Goal: Task Accomplishment & Management: Use online tool/utility

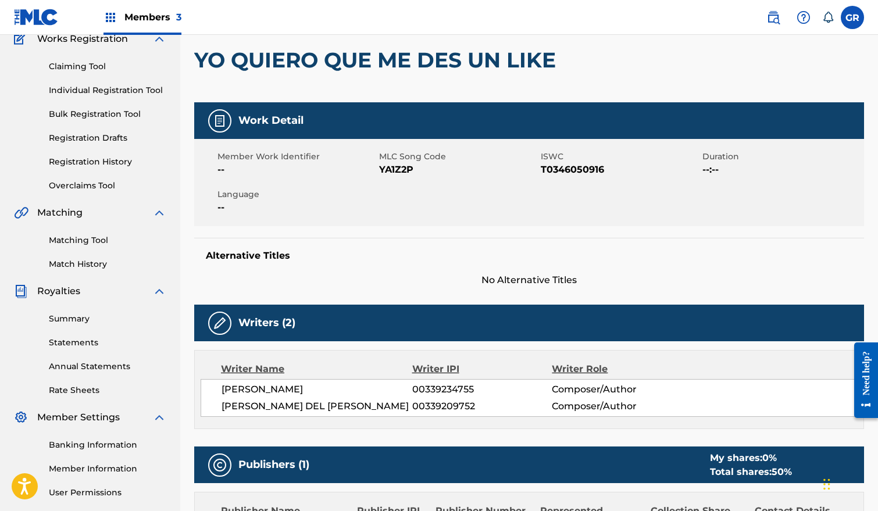
scroll to position [94, 0]
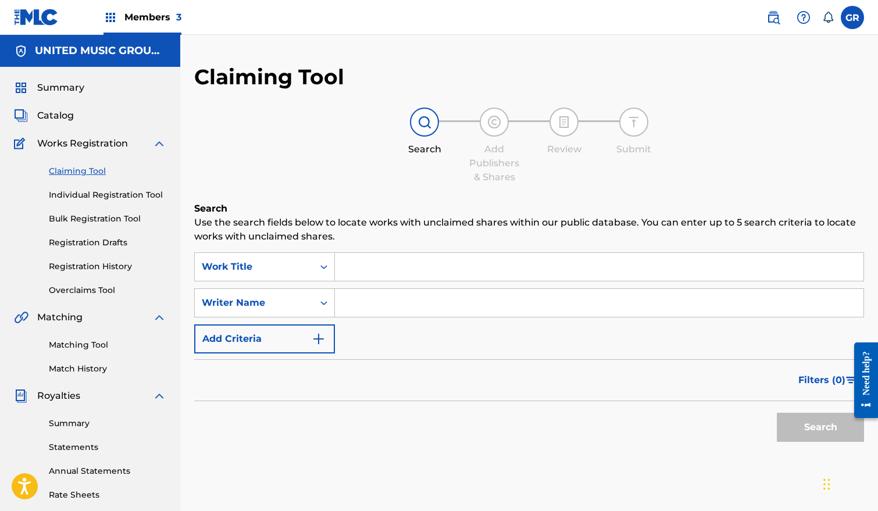
click at [379, 304] on input "Search Form" at bounding box center [599, 303] width 529 height 28
click at [357, 301] on input "Search Form" at bounding box center [599, 303] width 529 height 28
type input "DEL ROSARIO RAFAEL INOCENCIO"
click at [809, 425] on button "Search" at bounding box center [820, 427] width 87 height 29
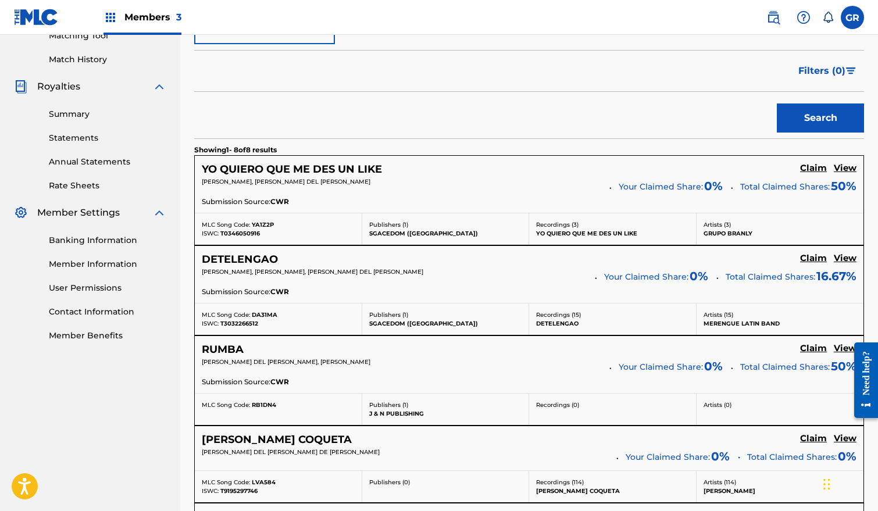
scroll to position [310, 0]
click at [847, 257] on h5 "View" at bounding box center [845, 257] width 23 height 11
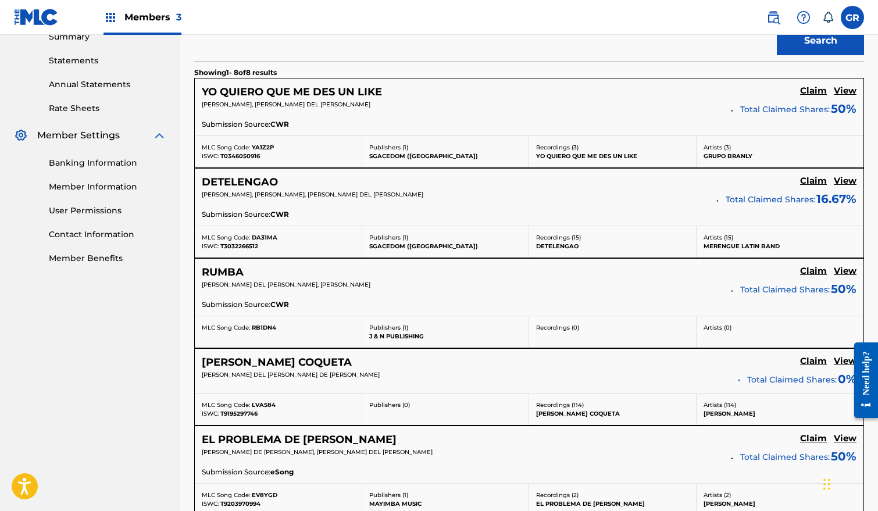
scroll to position [402, 0]
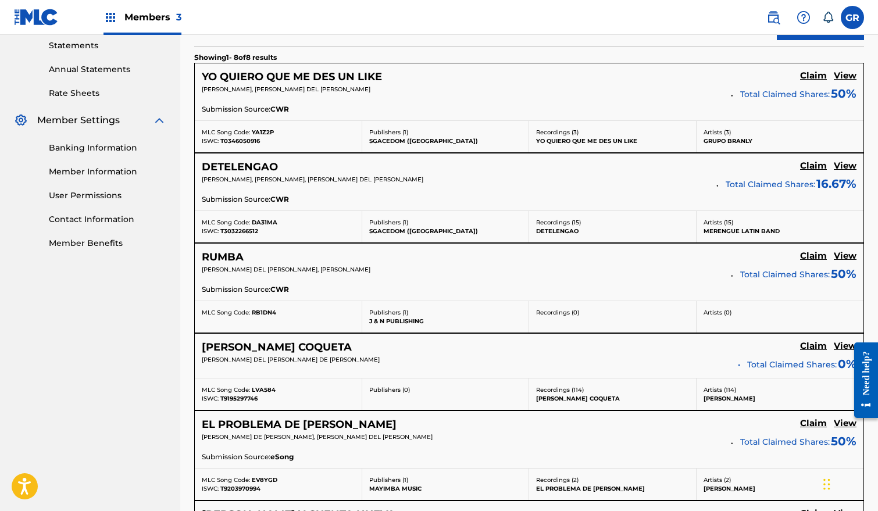
click at [845, 256] on h5 "View" at bounding box center [845, 256] width 23 height 11
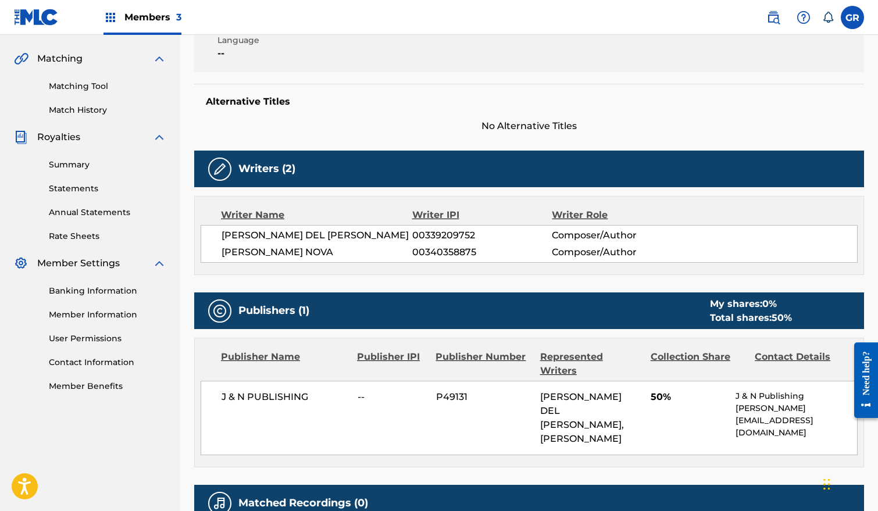
scroll to position [261, 0]
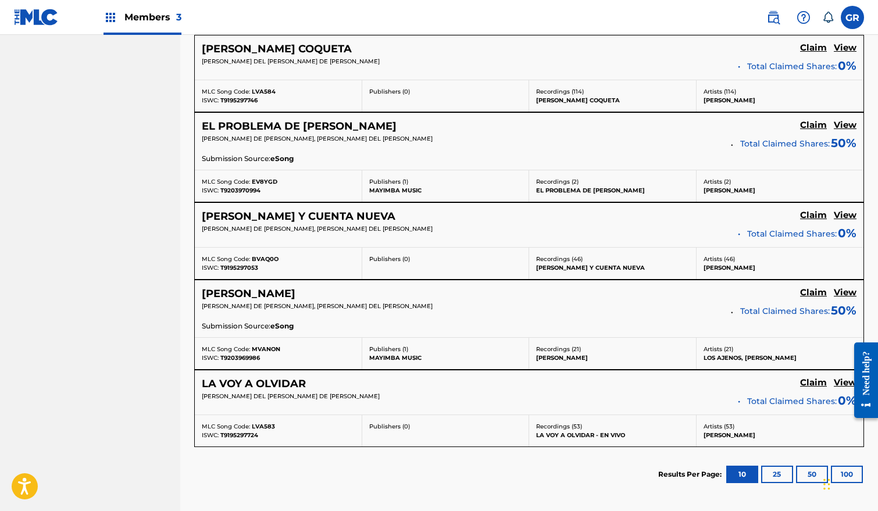
scroll to position [702, 0]
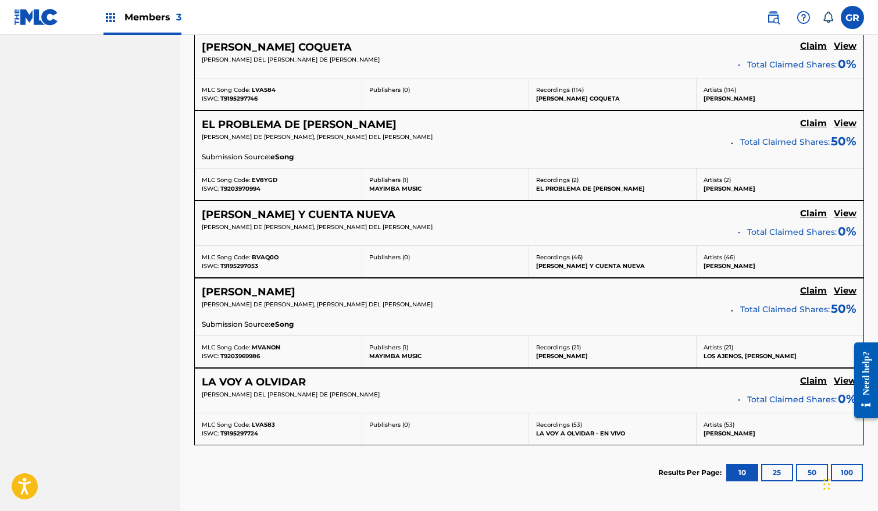
click at [849, 215] on h5 "View" at bounding box center [845, 213] width 23 height 11
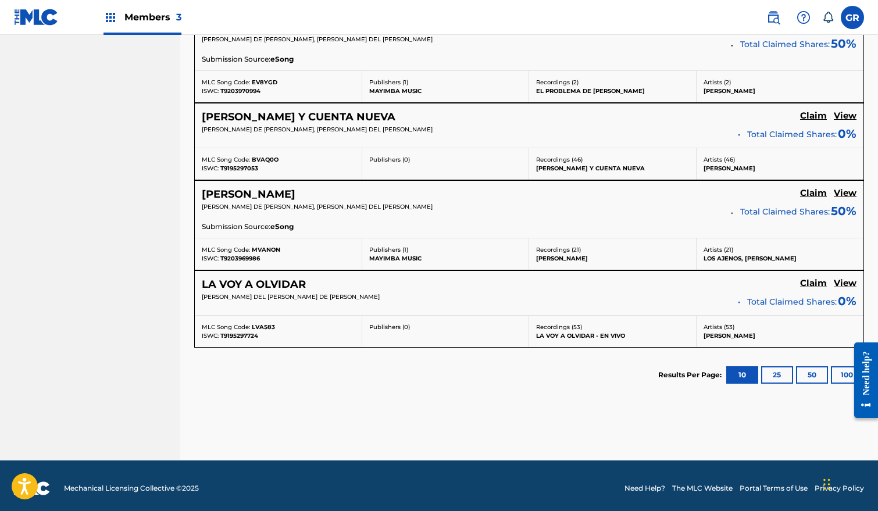
scroll to position [805, 0]
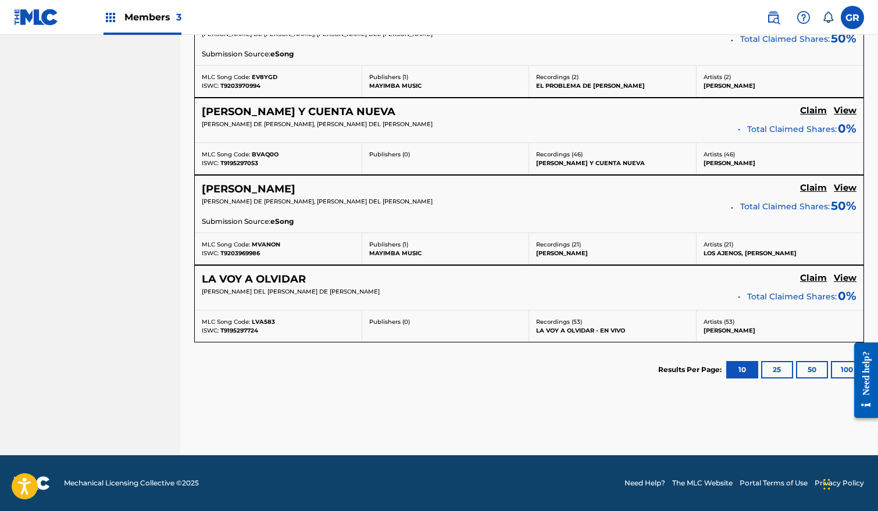
click at [805, 375] on button "50" at bounding box center [812, 369] width 32 height 17
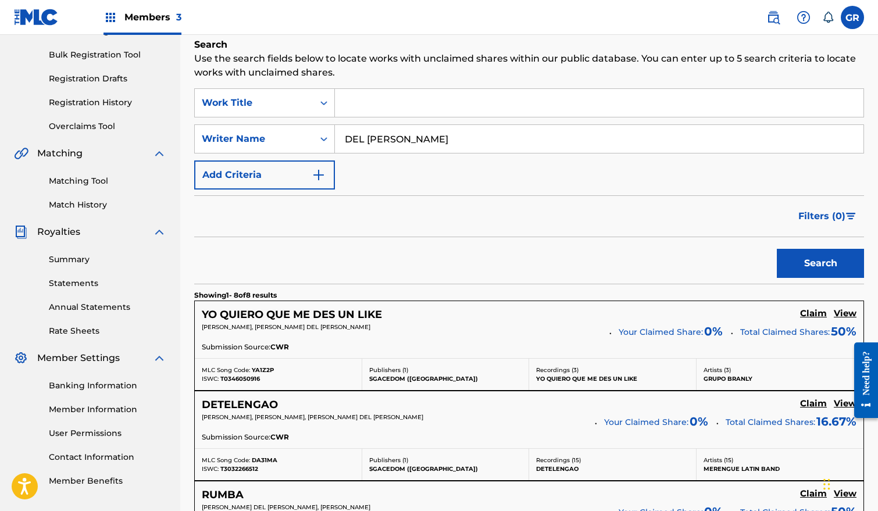
scroll to position [159, 0]
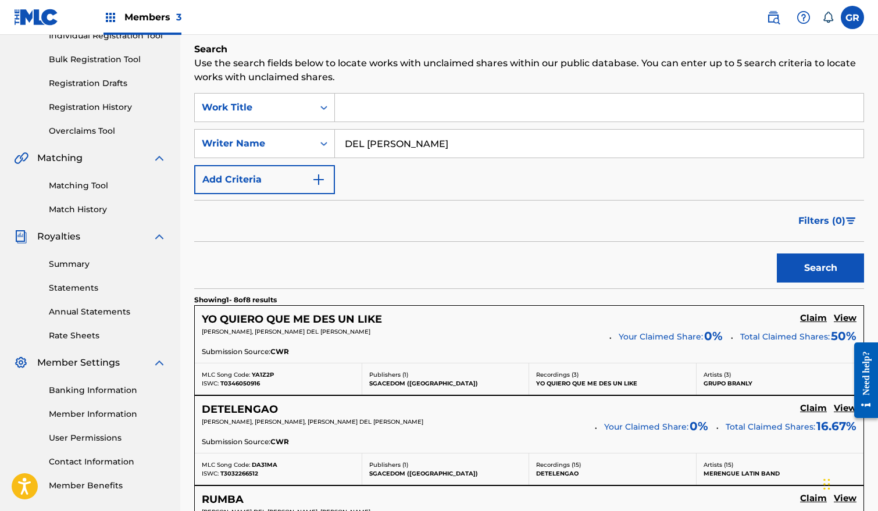
click at [376, 108] on input "Search Form" at bounding box center [599, 108] width 529 height 28
type input "l"
click at [777, 254] on button "Search" at bounding box center [820, 268] width 87 height 29
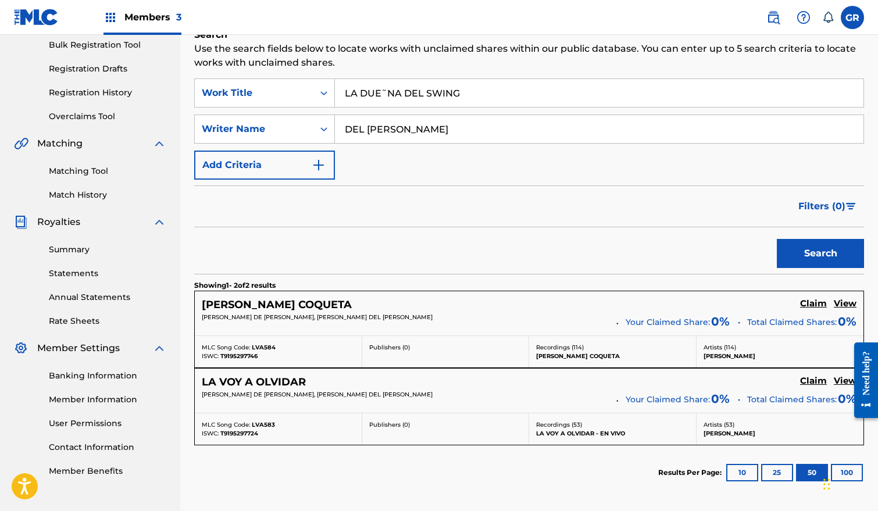
scroll to position [176, 0]
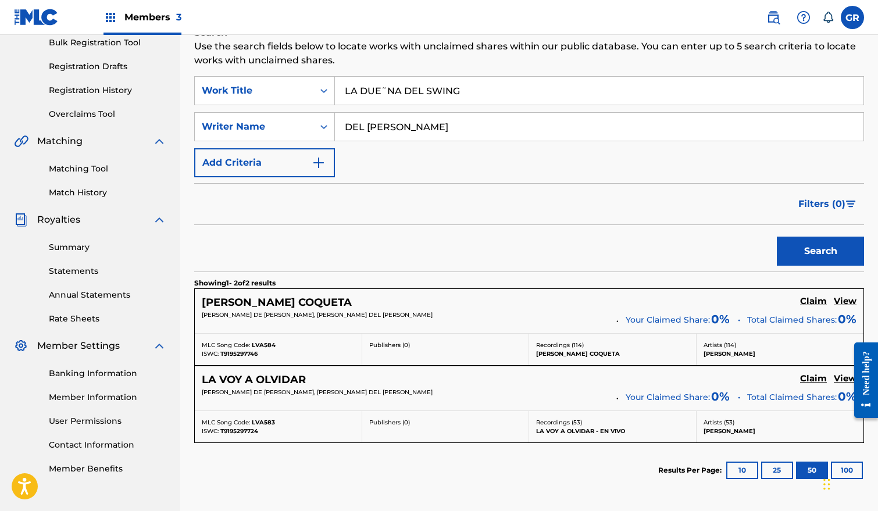
click at [397, 87] on input "LA DUE˜NA DEL SWING" at bounding box center [599, 91] width 529 height 28
type input "LA Dueña DEL SWING"
click at [804, 252] on button "Search" at bounding box center [820, 251] width 87 height 29
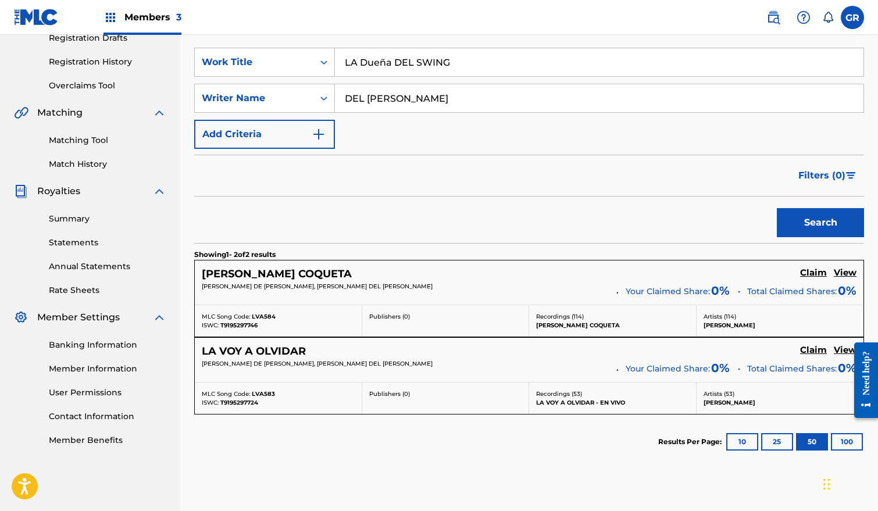
scroll to position [210, 0]
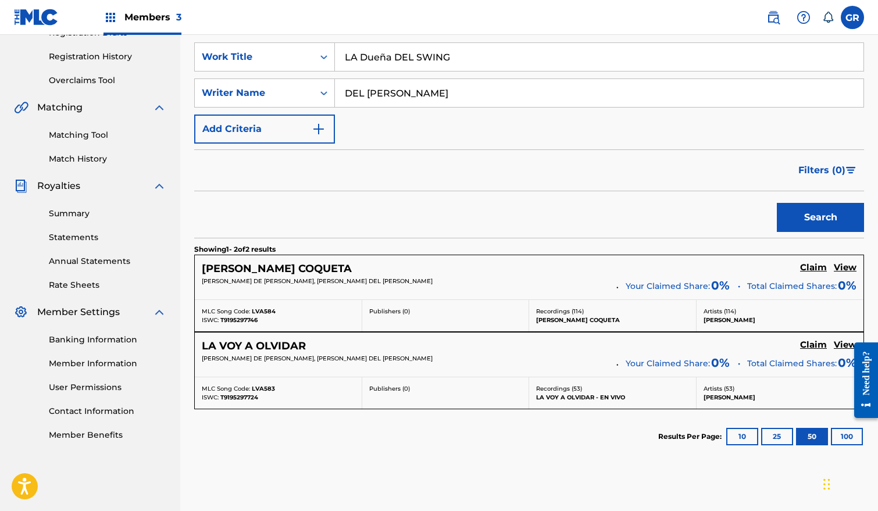
click at [543, 97] on input "DEL ROSARIO RAFAEL INOCENCIO" at bounding box center [599, 93] width 529 height 28
click at [833, 215] on button "Search" at bounding box center [820, 217] width 87 height 29
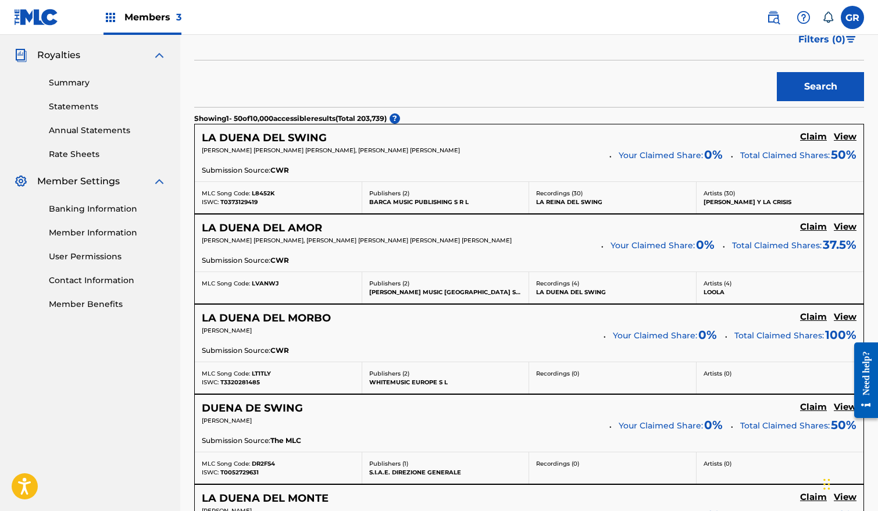
scroll to position [351, 0]
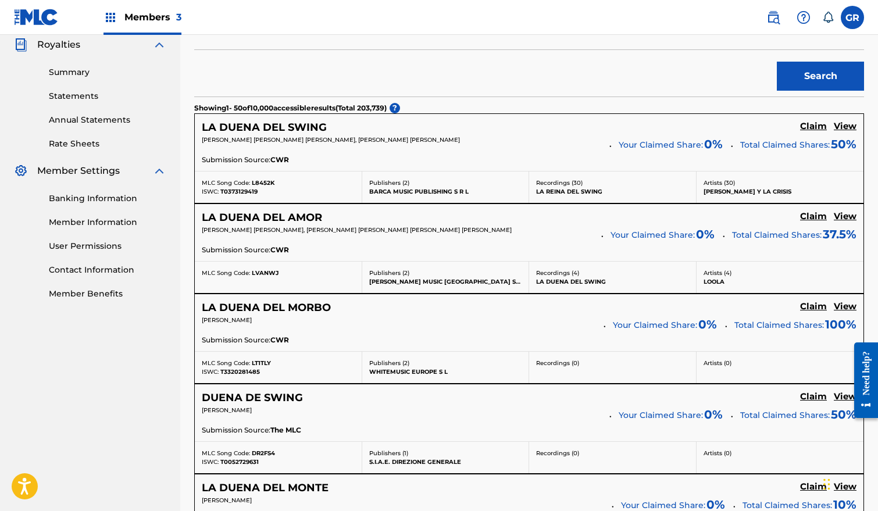
click at [846, 127] on h5 "View" at bounding box center [845, 126] width 23 height 11
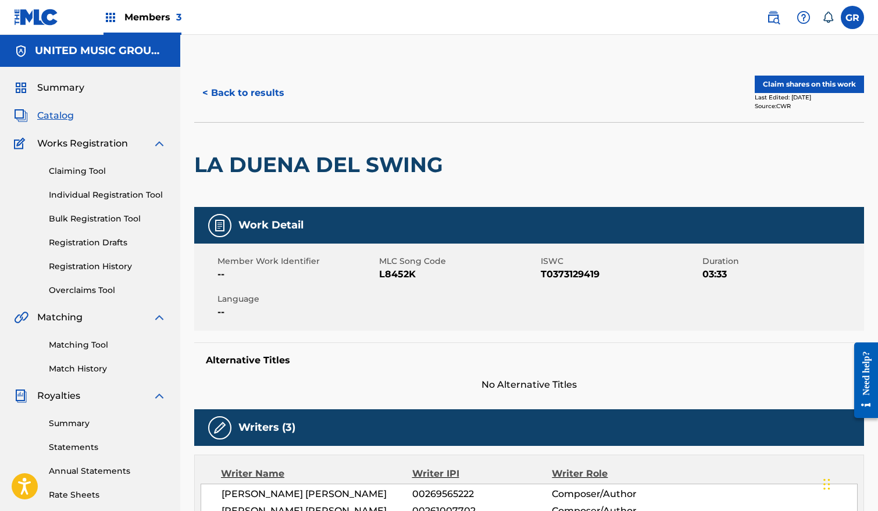
click at [234, 90] on button "< Back to results" at bounding box center [243, 93] width 98 height 29
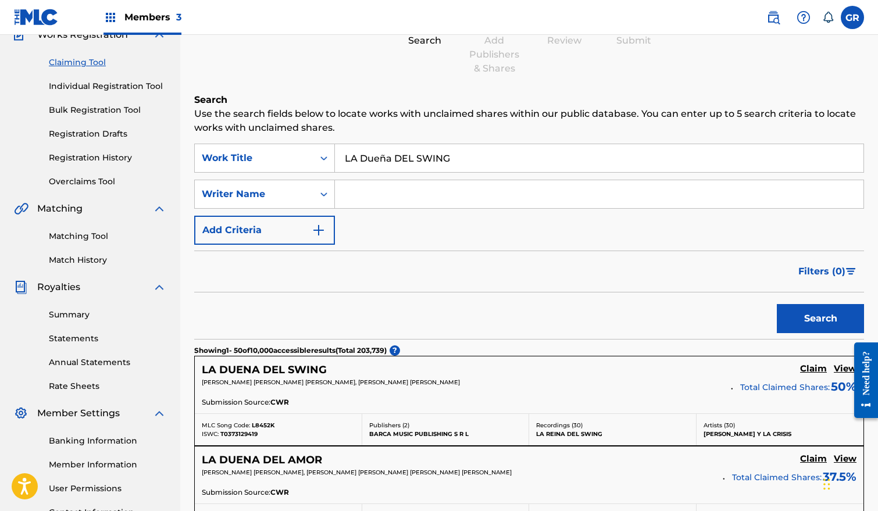
scroll to position [76, 0]
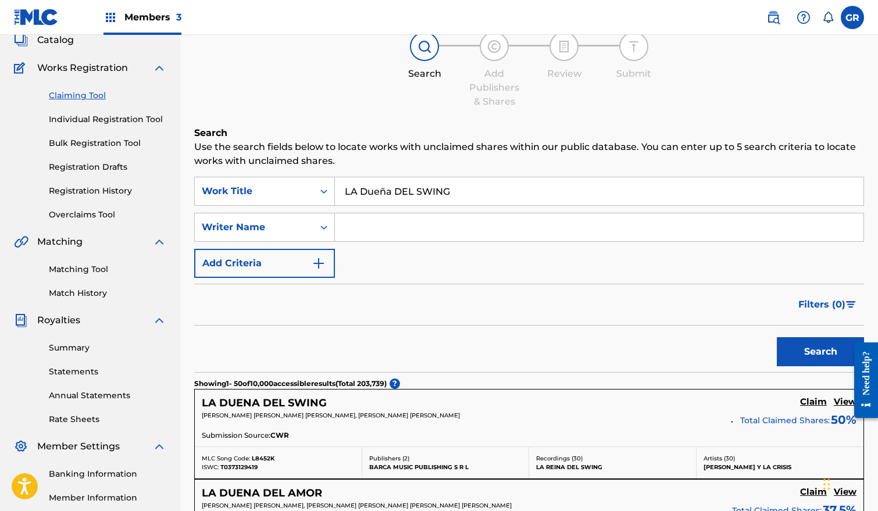
click at [479, 198] on input "LA Dueña DEL SWING" at bounding box center [599, 191] width 529 height 28
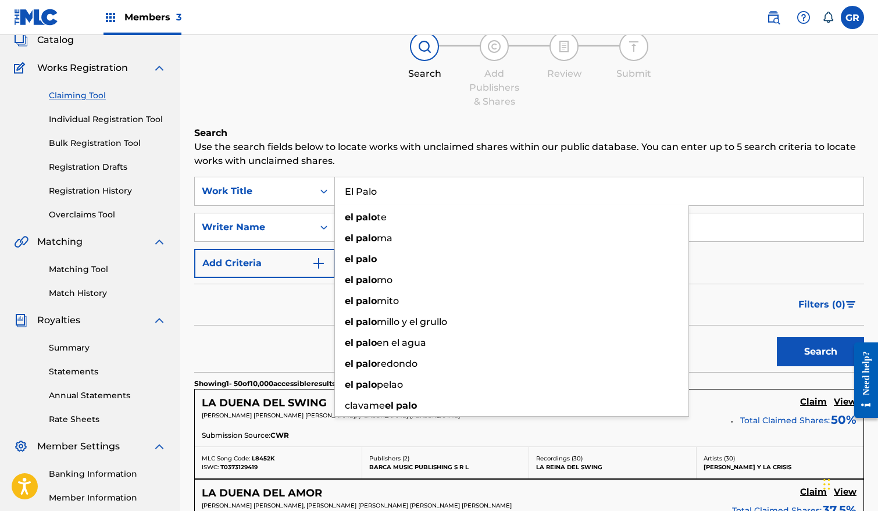
type input "El Palo"
click at [629, 161] on p "Use the search fields below to locate works with unclaimed shares within our pu…" at bounding box center [529, 154] width 670 height 28
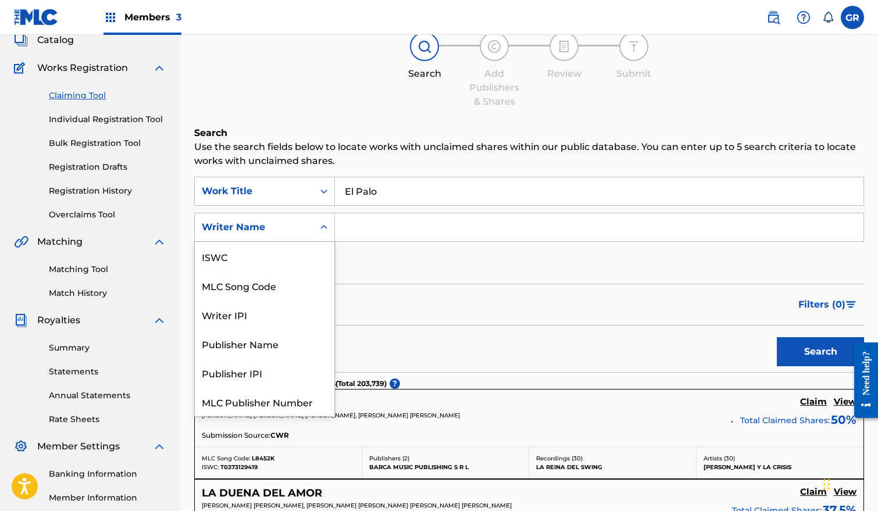
click at [320, 230] on icon "Search Form" at bounding box center [324, 228] width 12 height 12
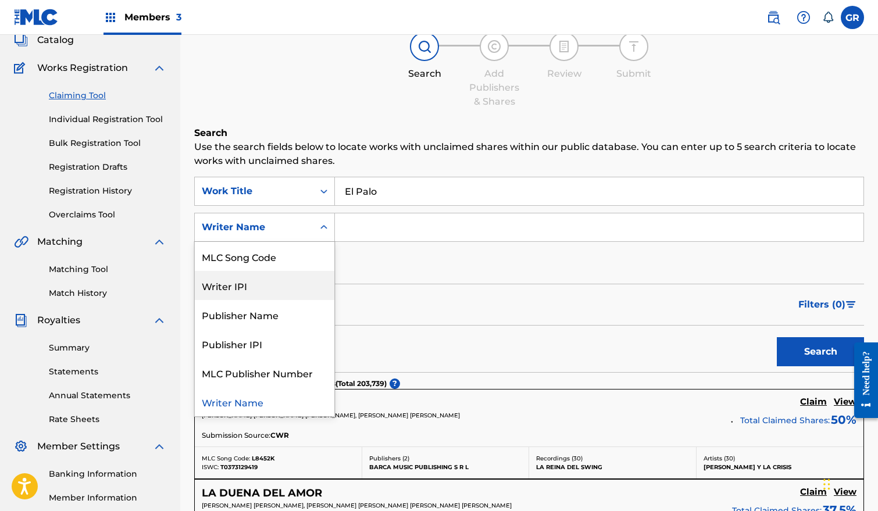
click at [285, 278] on div "Writer IPI" at bounding box center [265, 285] width 140 height 29
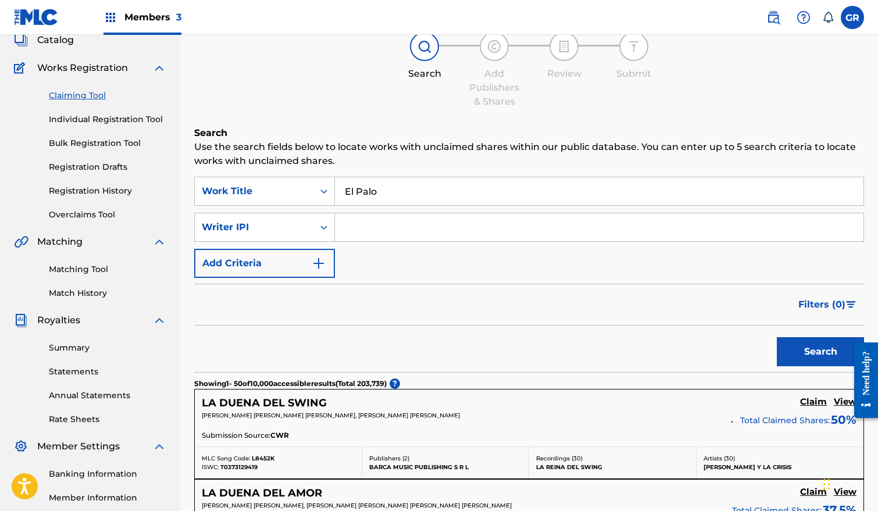
click at [377, 226] on input "Search Form" at bounding box center [599, 227] width 529 height 28
type input "DEL ROSARIO RAFAEL INOCENCIO"
click at [811, 352] on button "Search" at bounding box center [820, 351] width 87 height 29
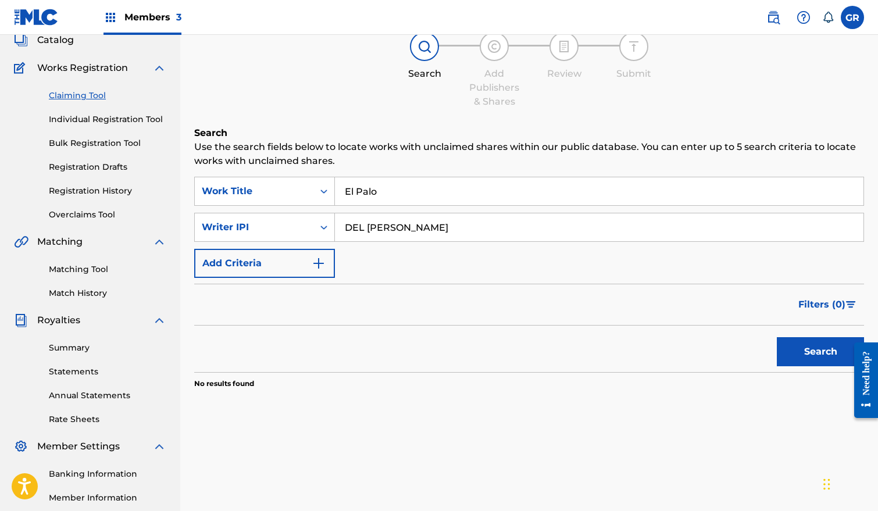
click at [811, 352] on button "Search" at bounding box center [820, 351] width 87 height 29
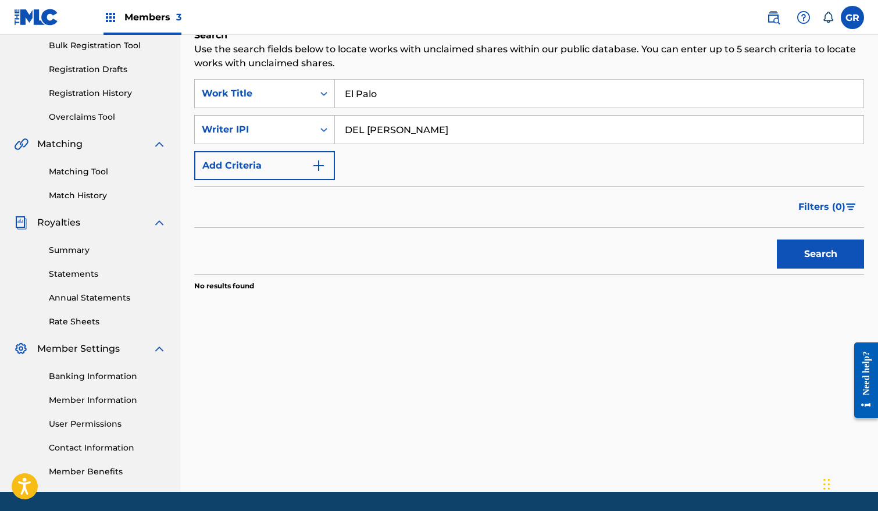
scroll to position [169, 0]
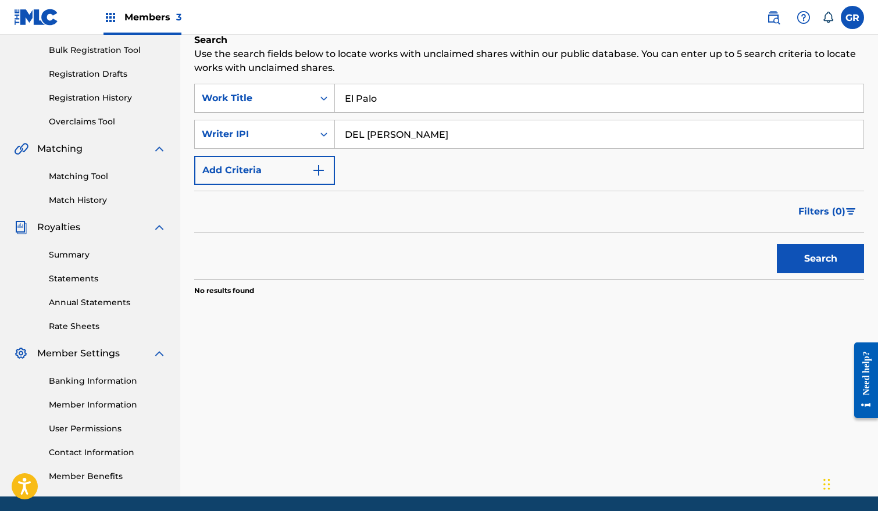
click at [436, 91] on input "El Palo" at bounding box center [599, 98] width 529 height 28
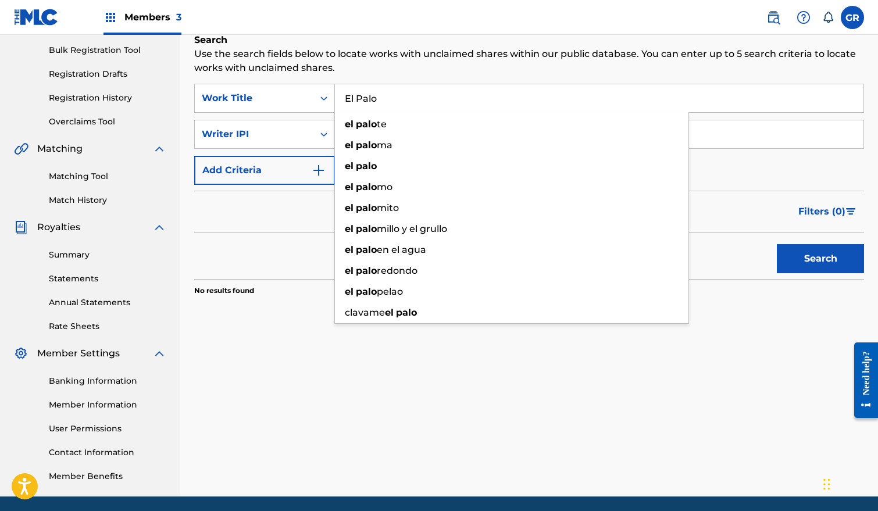
click at [436, 91] on input "El Palo" at bounding box center [599, 98] width 529 height 28
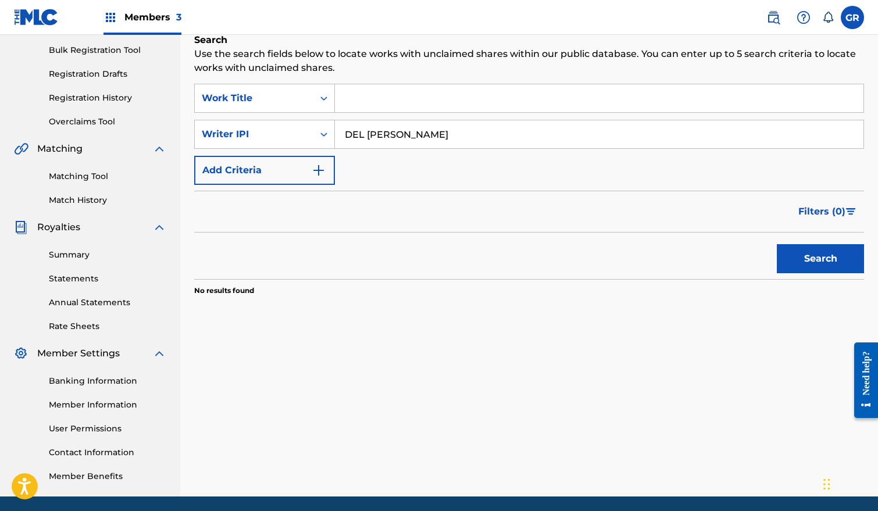
click at [557, 136] on input "DEL ROSARIO RAFAEL INOCENCIO" at bounding box center [599, 134] width 529 height 28
click at [556, 136] on input "DEL ROSARIO RAFAEL INOCENCIO" at bounding box center [599, 134] width 529 height 28
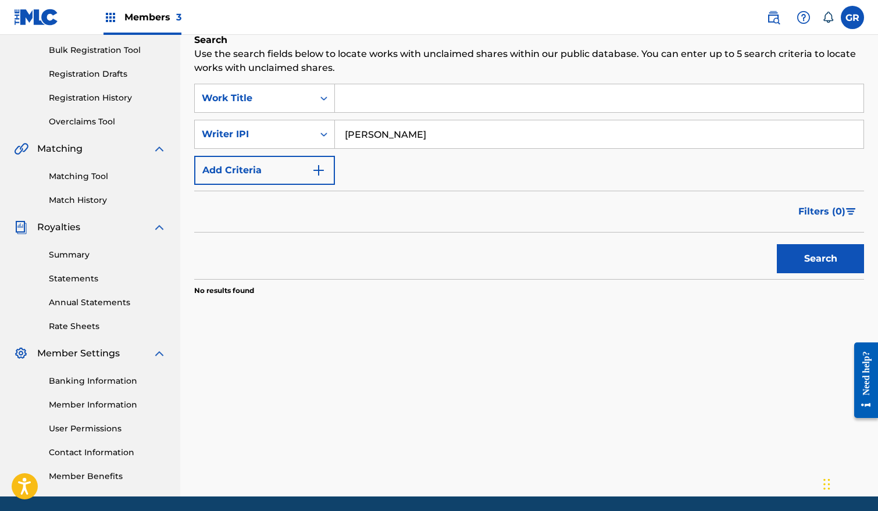
type input "koki acosta"
click at [832, 250] on button "Search" at bounding box center [820, 258] width 87 height 29
click at [515, 102] on input "Search Form" at bounding box center [599, 98] width 529 height 28
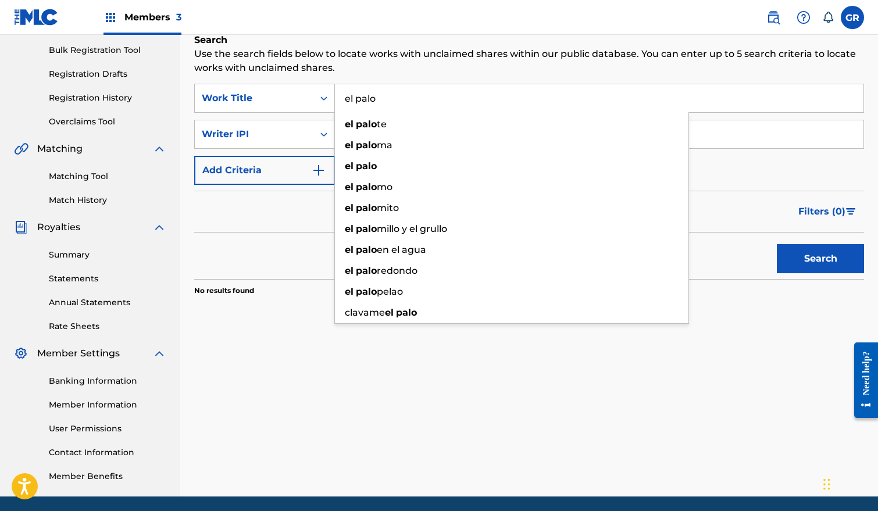
type input "el palo"
click at [777, 244] on button "Search" at bounding box center [820, 258] width 87 height 29
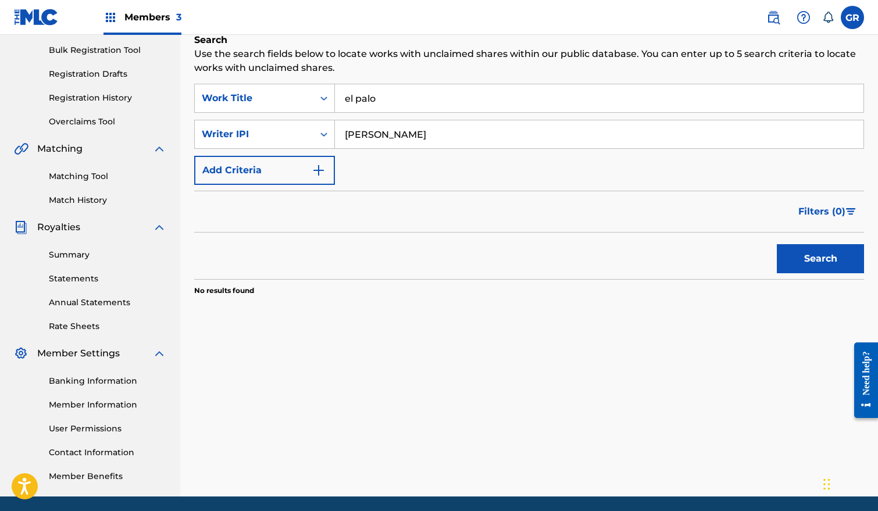
click at [810, 259] on button "Search" at bounding box center [820, 258] width 87 height 29
click at [412, 97] on input "el palo" at bounding box center [599, 98] width 529 height 28
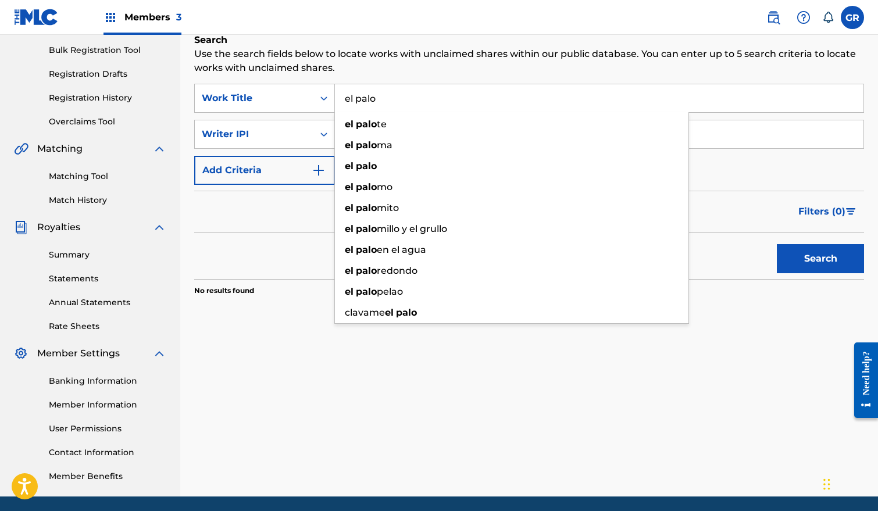
click at [412, 97] on input "el palo" at bounding box center [599, 98] width 529 height 28
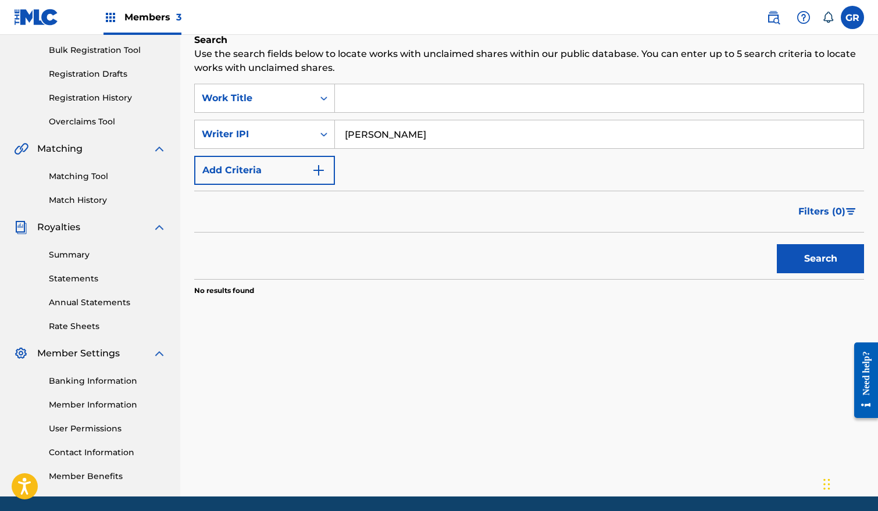
click at [362, 137] on input "koki acosta" at bounding box center [599, 134] width 529 height 28
type input "Coki acosta"
click at [810, 265] on button "Search" at bounding box center [820, 258] width 87 height 29
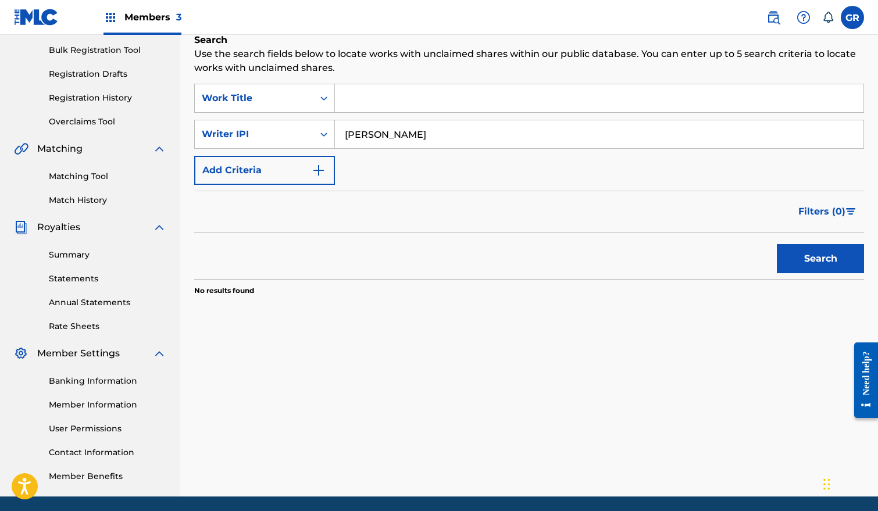
click at [450, 127] on input "Coki acosta" at bounding box center [599, 134] width 529 height 28
click at [383, 103] on input "Search Form" at bounding box center [599, 98] width 529 height 28
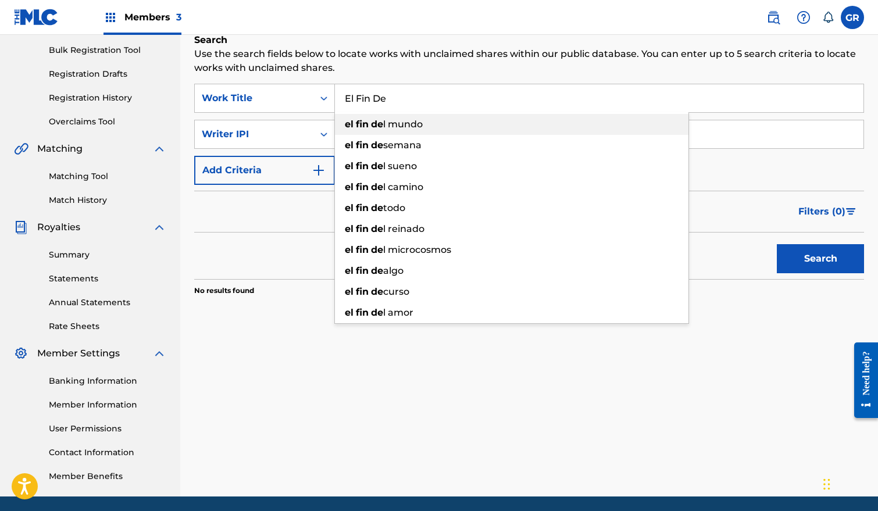
click at [482, 122] on div "el fin de l mundo" at bounding box center [512, 124] width 354 height 21
type input "el fin del mundo"
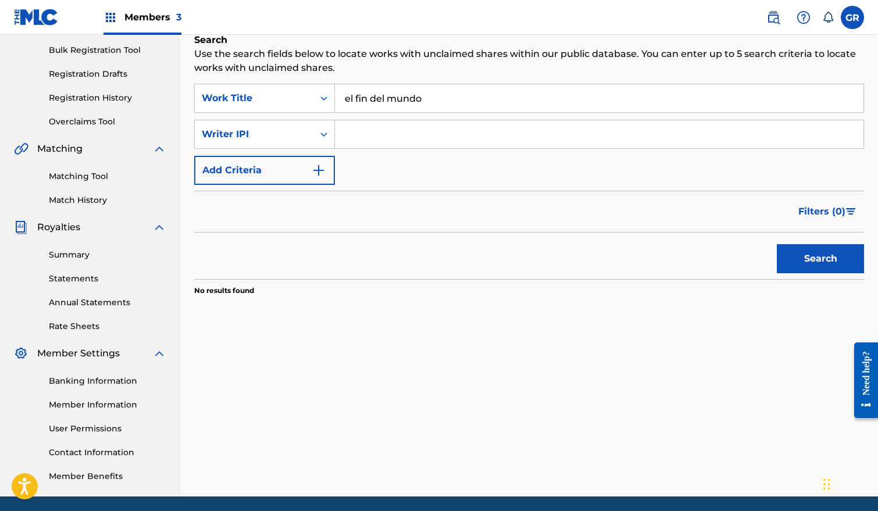
click at [818, 258] on button "Search" at bounding box center [820, 258] width 87 height 29
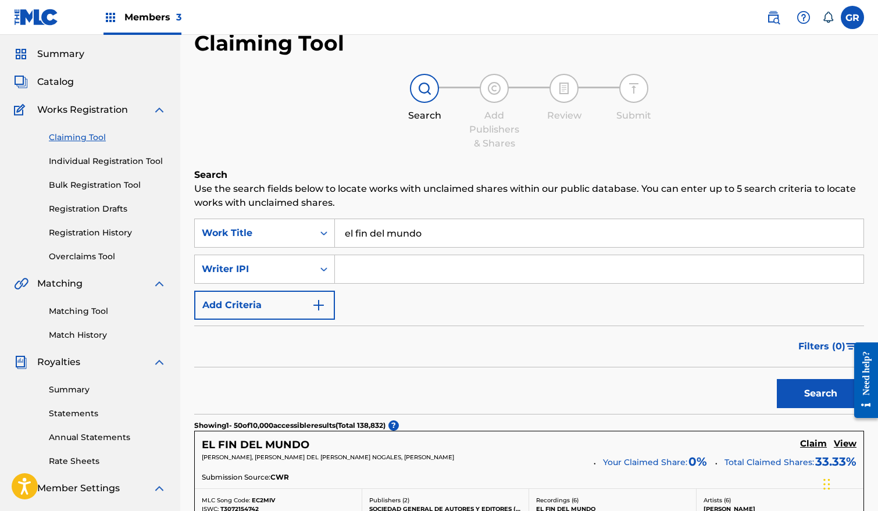
scroll to position [0, 0]
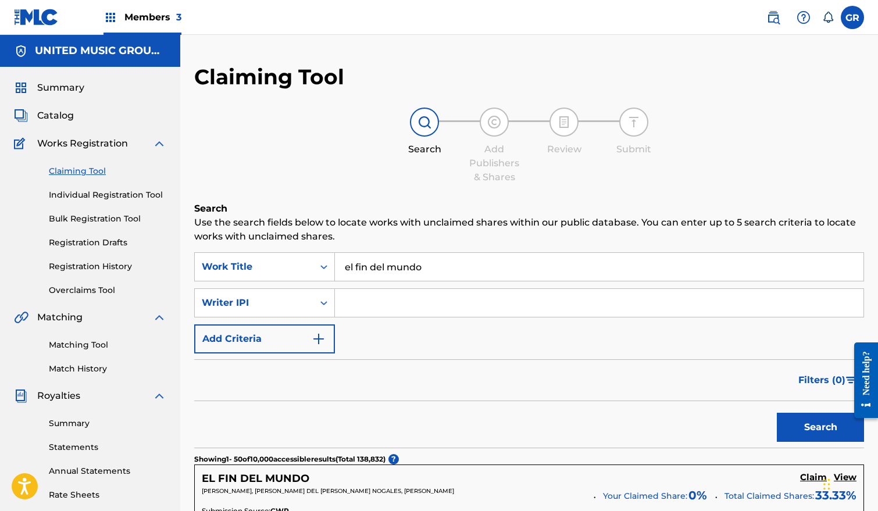
click at [454, 274] on input "el fin del mundo" at bounding box center [599, 267] width 529 height 28
type input "F"
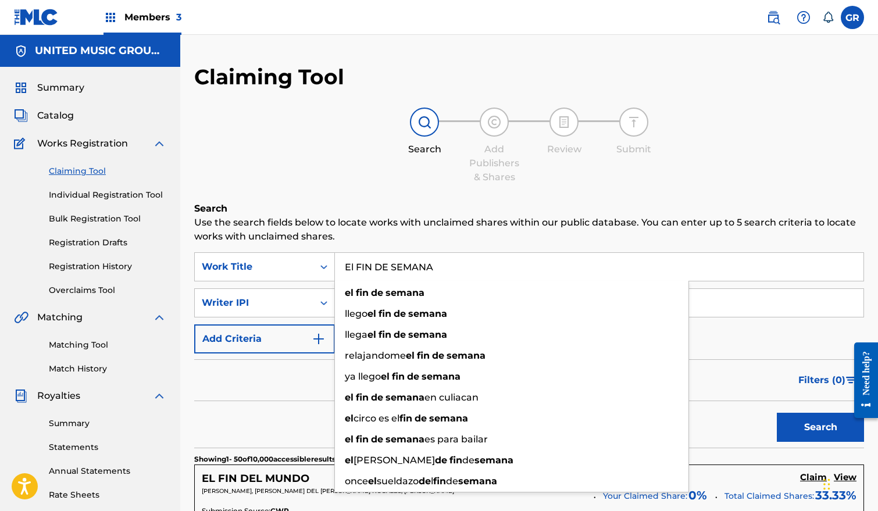
type input "El FIN DE SEMANA"
click at [777, 413] on button "Search" at bounding box center [820, 427] width 87 height 29
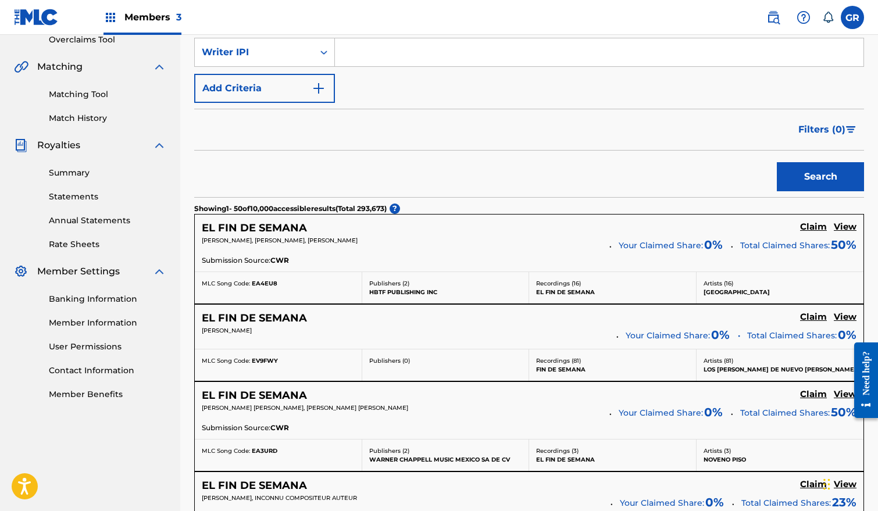
scroll to position [98, 0]
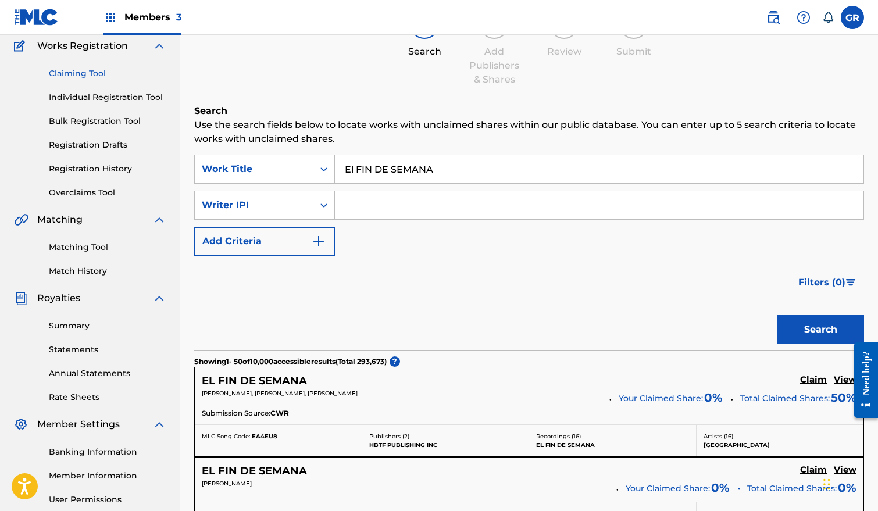
click at [402, 204] on input "Search Form" at bounding box center [599, 205] width 529 height 28
type input "DEL ROSARIO RAFAEL INOCENCIO"
click at [801, 335] on button "Search" at bounding box center [820, 329] width 87 height 29
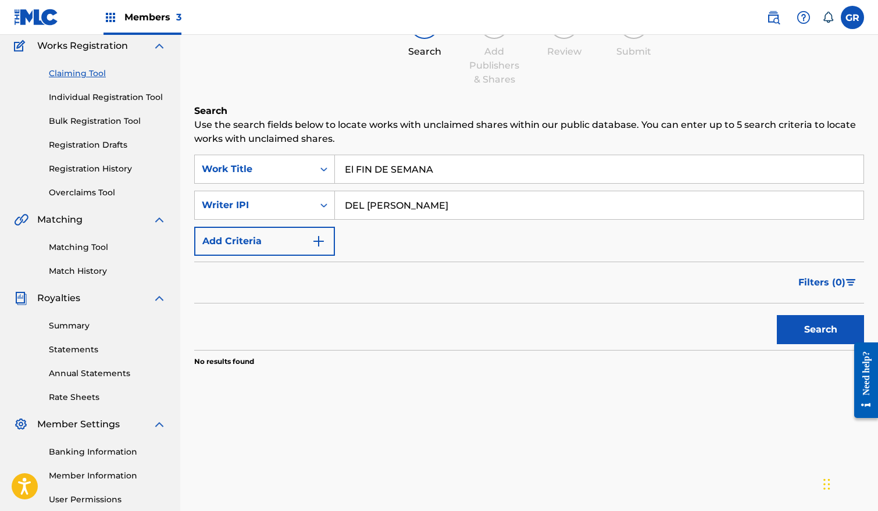
click at [539, 202] on input "DEL ROSARIO RAFAEL INOCENCIO" at bounding box center [599, 205] width 529 height 28
type input "r"
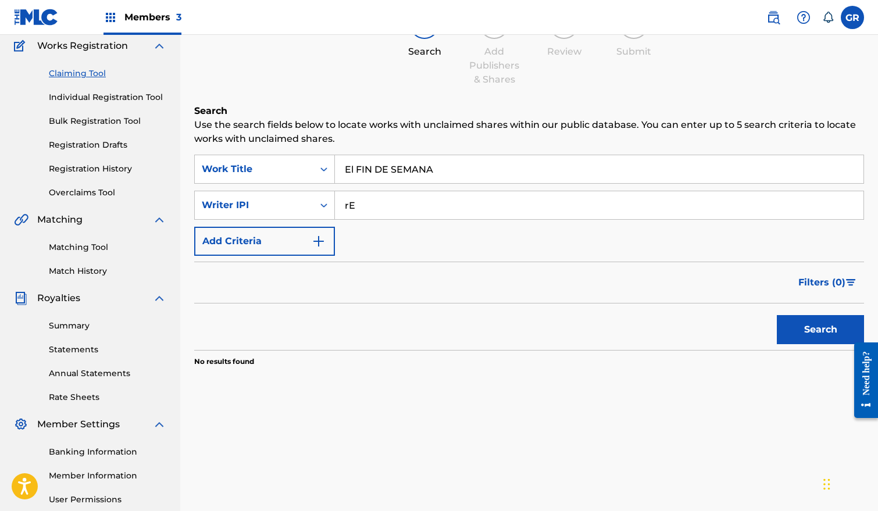
type input "r"
click at [816, 332] on button "Search" at bounding box center [820, 329] width 87 height 29
click at [483, 204] on input "Anastacio Baez" at bounding box center [599, 205] width 529 height 28
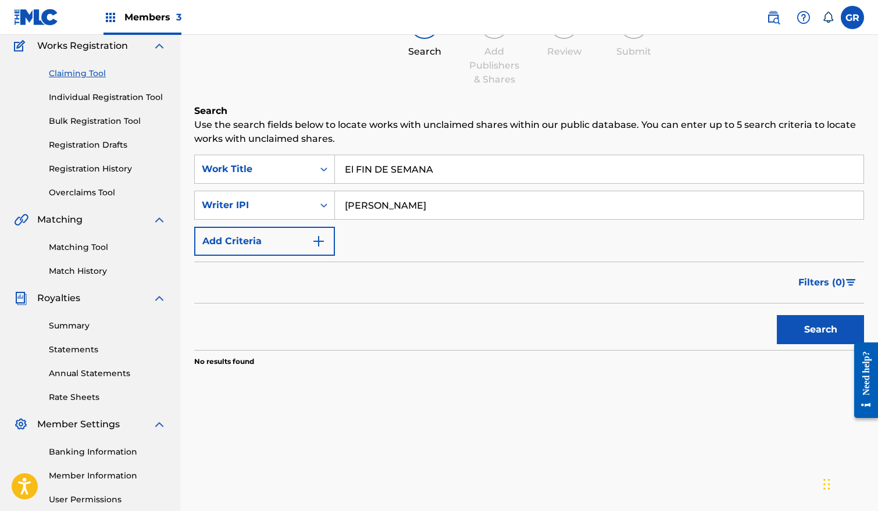
type input "Baez Anastacio"
click at [807, 332] on button "Search" at bounding box center [820, 329] width 87 height 29
click at [356, 165] on input "El FIN DE SEMANA" at bounding box center [599, 169] width 529 height 28
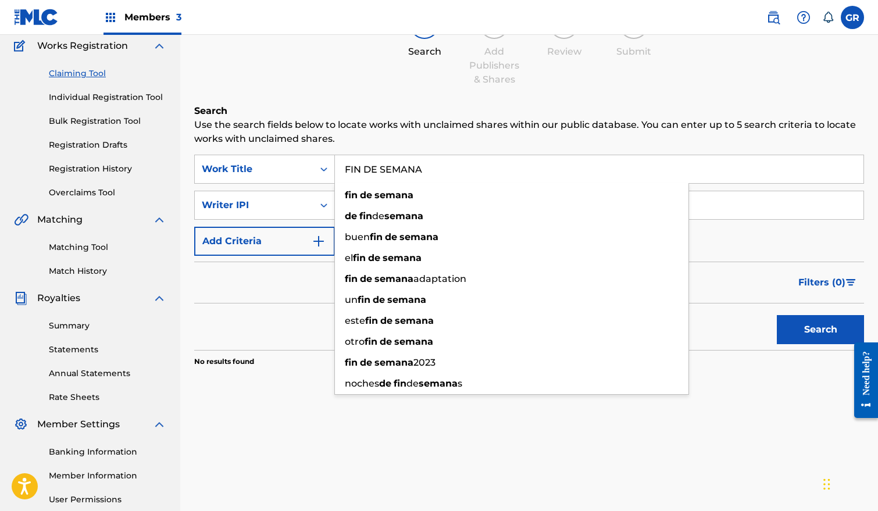
type input "FIN DE SEMANA"
click at [772, 378] on div "Search Use the search fields below to locate works with unclaimed shares within…" at bounding box center [529, 264] width 670 height 321
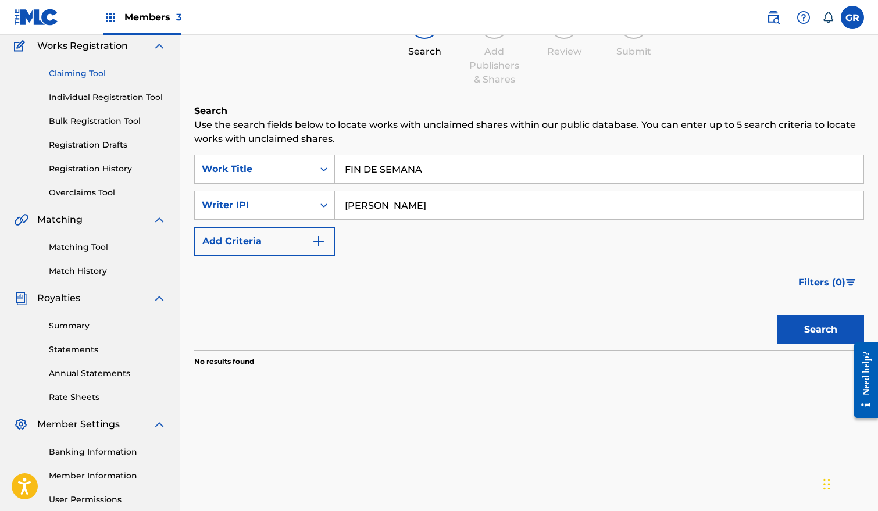
click at [796, 333] on button "Search" at bounding box center [820, 329] width 87 height 29
